Goal: Task Accomplishment & Management: Manage account settings

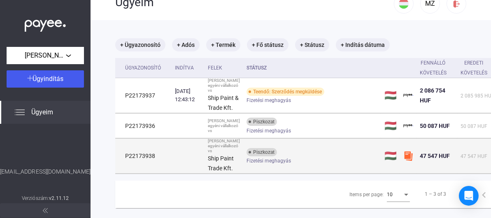
scroll to position [16, 0]
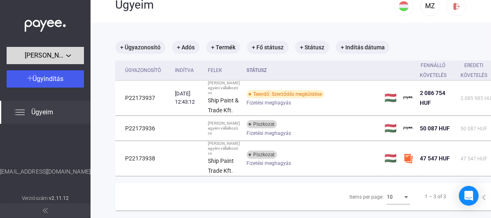
click at [64, 56] on span "[PERSON_NAME] egyéni vállalkozó" at bounding box center [45, 56] width 41 height 10
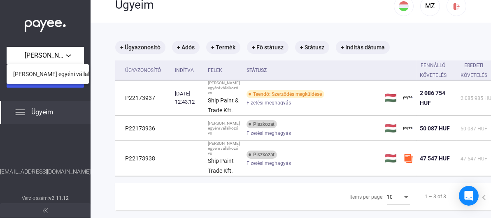
click at [64, 55] on div at bounding box center [245, 109] width 491 height 218
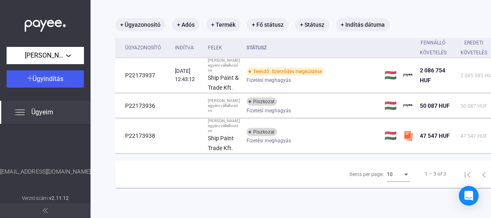
scroll to position [99, 0]
click at [466, 197] on icon "Open Intercom Messenger" at bounding box center [468, 195] width 11 height 11
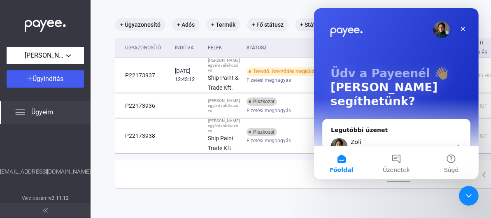
scroll to position [0, 0]
click at [469, 195] on icon "Intercom üzenőfelület bezárása" at bounding box center [467, 195] width 10 height 10
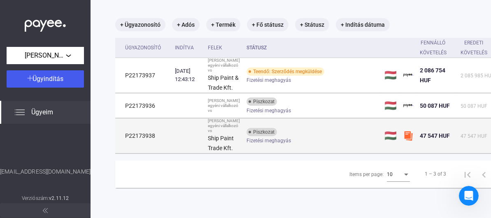
scroll to position [58, 0]
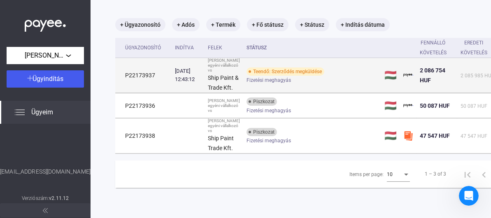
click at [259, 76] on span "Fizetési meghagyás" at bounding box center [268, 80] width 44 height 10
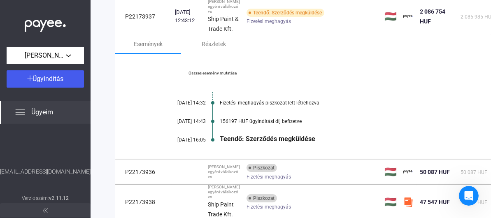
scroll to position [99, 0]
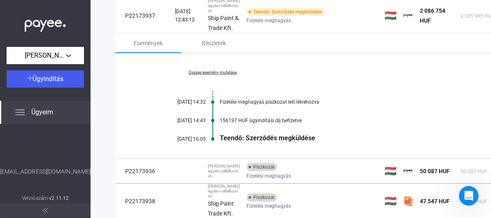
click at [216, 75] on link "Összes esemény mutatása" at bounding box center [212, 72] width 113 height 5
click at [217, 75] on link "Kevesebb esemény mutatása" at bounding box center [212, 72] width 113 height 5
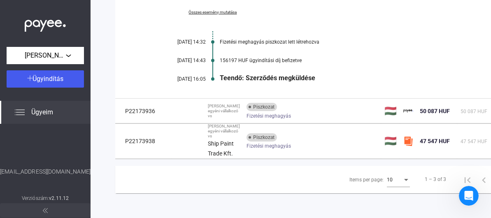
scroll to position [223, 0]
click at [402, 176] on div "Items per page:" at bounding box center [405, 179] width 7 height 7
click at [398, 172] on span "10" at bounding box center [388, 174] width 23 height 10
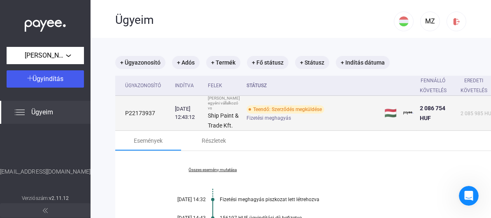
scroll to position [0, 0]
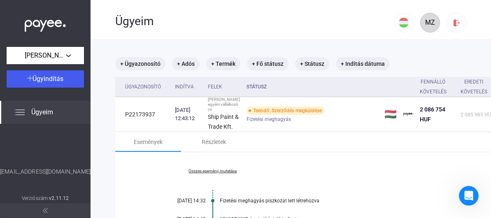
click at [424, 26] on div "MZ" at bounding box center [430, 23] width 14 height 10
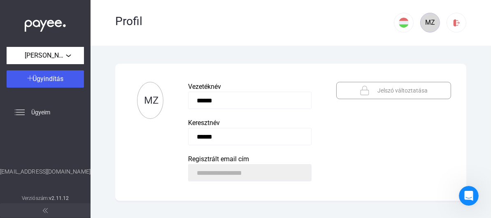
click at [433, 19] on div "MZ" at bounding box center [430, 23] width 14 height 10
